Goal: Transaction & Acquisition: Purchase product/service

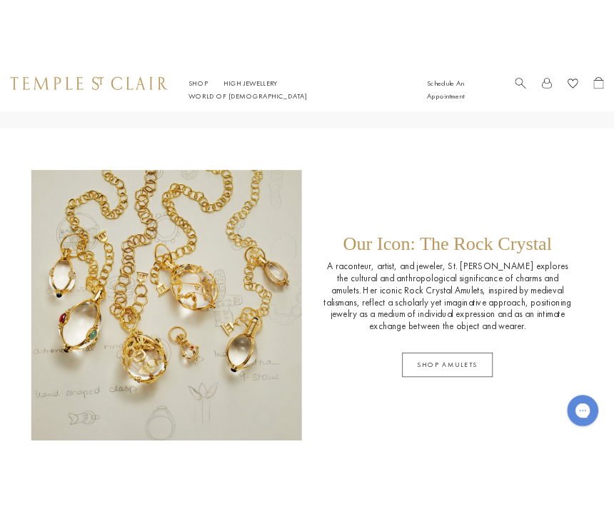
scroll to position [1592, 0]
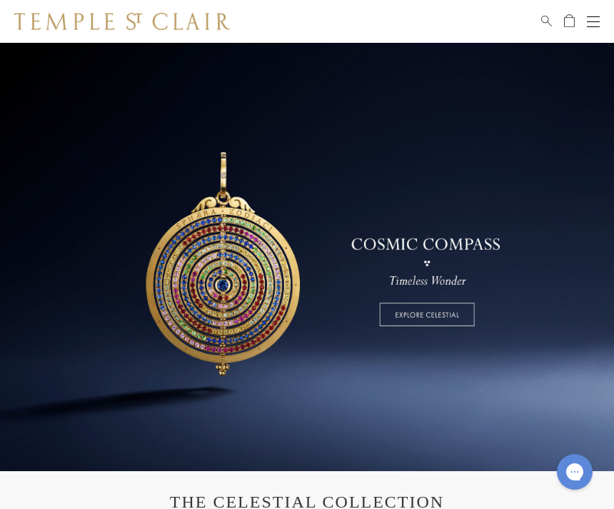
click at [131, 246] on link at bounding box center [307, 257] width 614 height 428
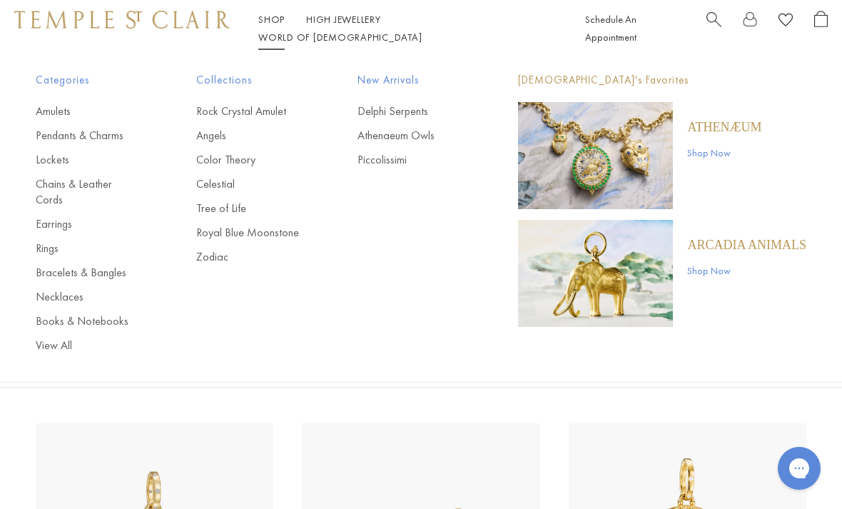
click at [107, 265] on link "Bracelets & Bangles" at bounding box center [87, 273] width 103 height 16
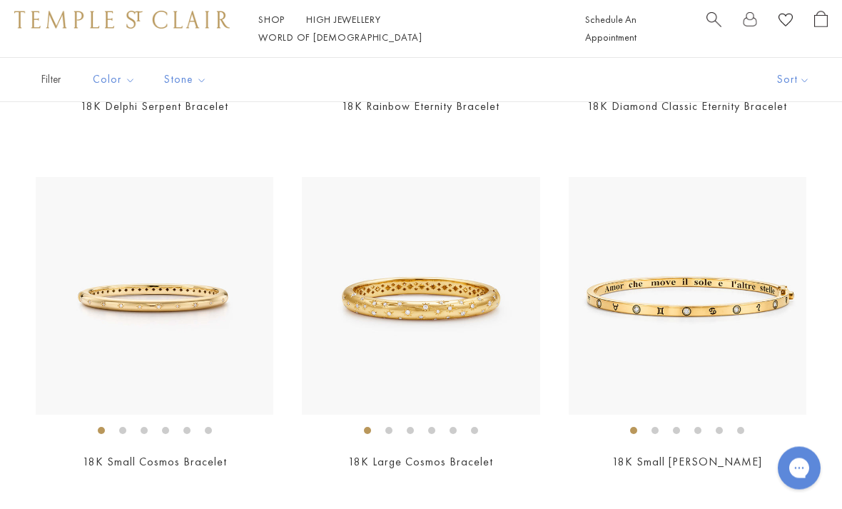
scroll to position [413, 0]
click at [121, 315] on img at bounding box center [155, 296] width 238 height 238
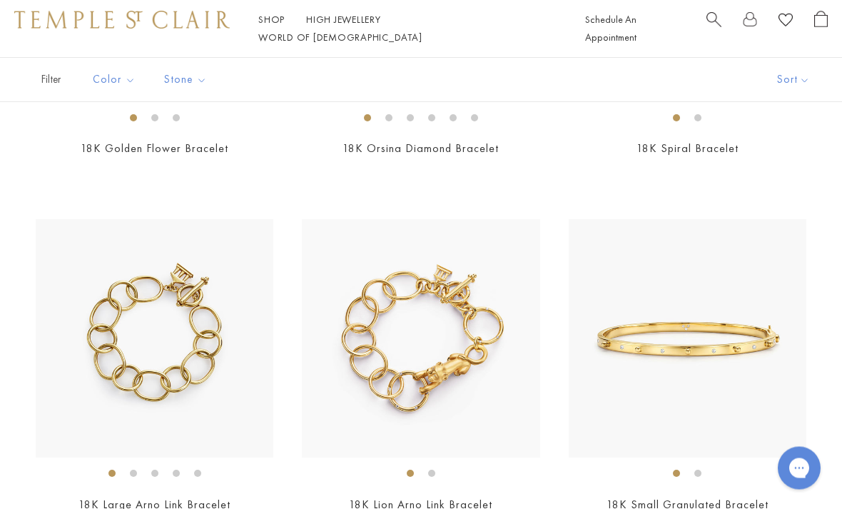
scroll to position [2168, 0]
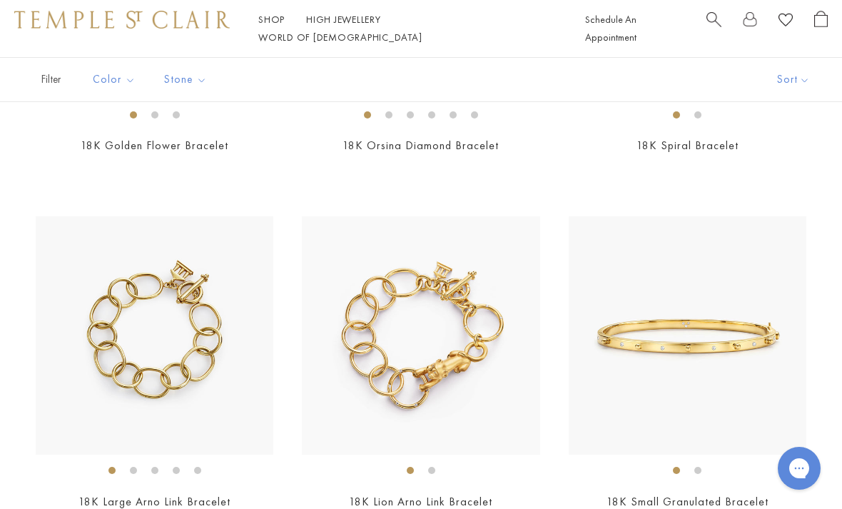
click at [632, 377] on img at bounding box center [688, 335] width 238 height 238
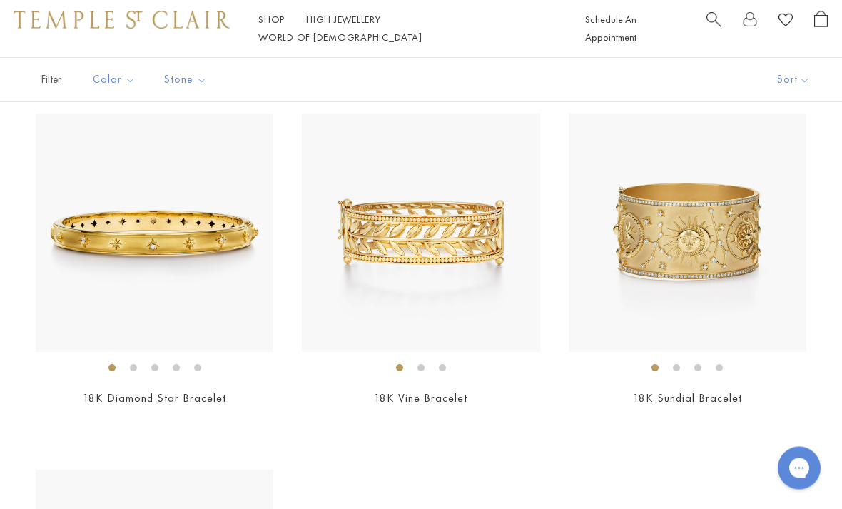
scroll to position [3338, 0]
click at [104, 410] on div "$18,500" at bounding box center [155, 418] width 238 height 16
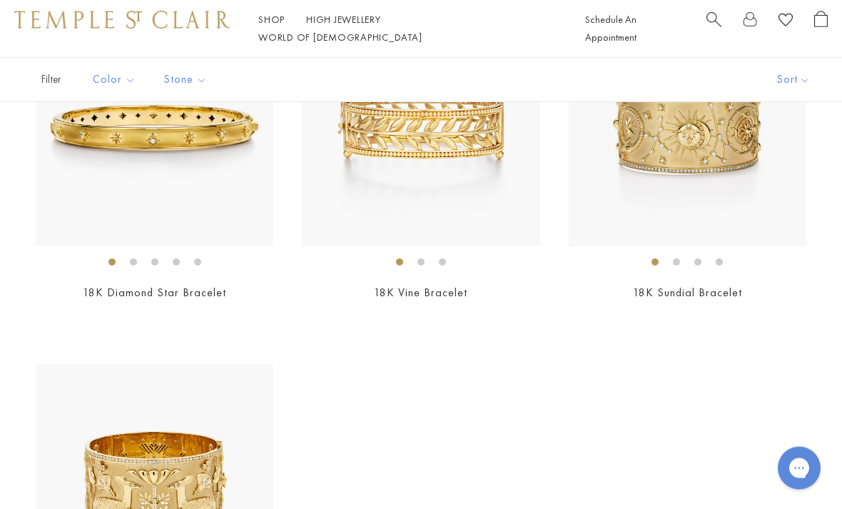
scroll to position [3444, 0]
click at [404, 285] on link "18K Vine Bracelet" at bounding box center [421, 292] width 94 height 15
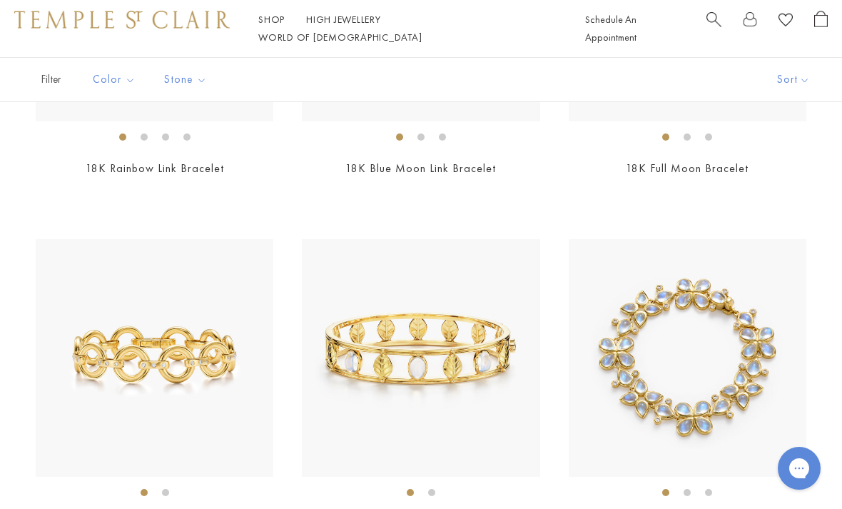
scroll to position [2856, 0]
